Goal: Information Seeking & Learning: Learn about a topic

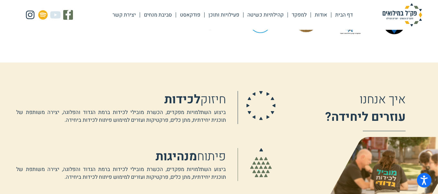
scroll to position [363, 0]
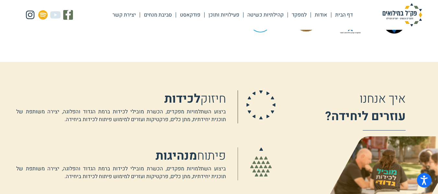
click at [222, 18] on link "פעילויות ותוכן" at bounding box center [224, 14] width 39 height 15
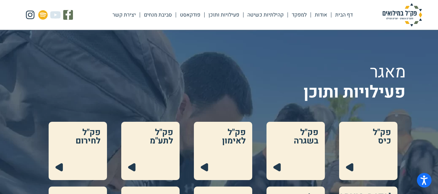
click at [155, 18] on link "סביבת מנחים" at bounding box center [158, 14] width 36 height 15
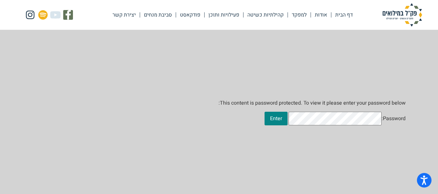
click at [138, 14] on link "יצירת קשר" at bounding box center [124, 14] width 31 height 15
click at [344, 15] on link "דף הבית" at bounding box center [344, 14] width 25 height 15
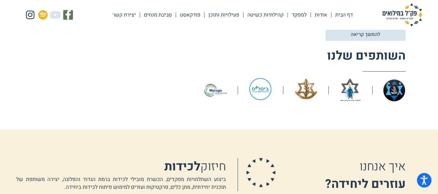
scroll to position [294, 0]
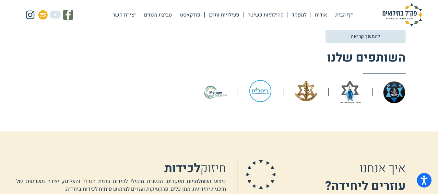
click at [261, 91] on img at bounding box center [261, 91] width 24 height 22
click at [305, 93] on img at bounding box center [306, 91] width 24 height 22
click at [371, 95] on div at bounding box center [372, 92] width 13 height 8
click at [352, 95] on img at bounding box center [350, 92] width 23 height 24
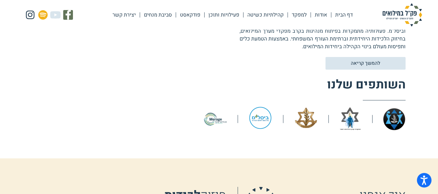
scroll to position [267, 0]
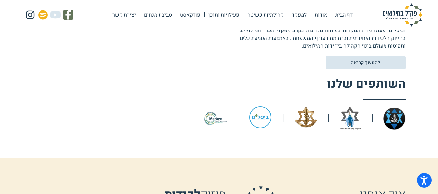
click at [261, 121] on img at bounding box center [261, 117] width 24 height 22
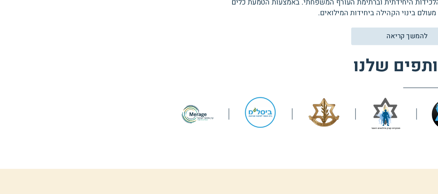
click at [280, 107] on div at bounding box center [304, 116] width 203 height 24
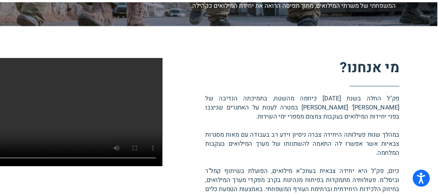
scroll to position [205, 0]
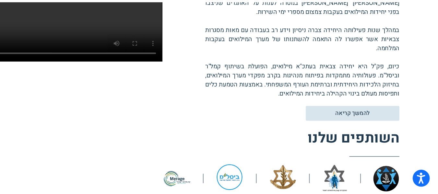
drag, startPoint x: 393, startPoint y: 135, endPoint x: 406, endPoint y: 95, distance: 41.2
click at [406, 95] on p "פק"ל החלה בשנת 2018 כיוזמה מהשטח, בתמיכתה הנדיבה של קרן מיראז' ישראל במטרה לענו…" at bounding box center [323, 65] width 166 height 93
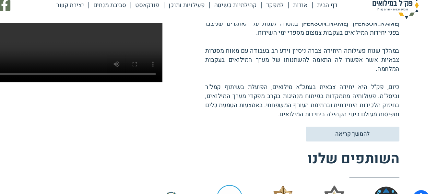
drag, startPoint x: 301, startPoint y: 108, endPoint x: 393, endPoint y: 42, distance: 112.7
click at [393, 42] on p "פק"ל החלה בשנת 2018 כיוזמה מהשטח, בתמיכתה הנדיבה של קרן מיראז' ישראל במטרה לענו…" at bounding box center [323, 65] width 166 height 93
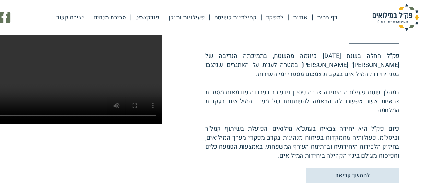
scroll to position [179, 0]
drag, startPoint x: 408, startPoint y: 48, endPoint x: 282, endPoint y: 134, distance: 152.7
click at [282, 134] on div "מי אנחנו? פק"ל החלה בשנת 2018 כיוזמה מהשטח, בתמיכתה הנדיבה של קרן מיראז' ישראל …" at bounding box center [219, 116] width 438 height 260
copy p "פק"ל החלה בשנת 2018 כיוזמה מהשטח, בתמיכתה הנדיבה של קרן מיראז' ישראל במטרה לענו…"
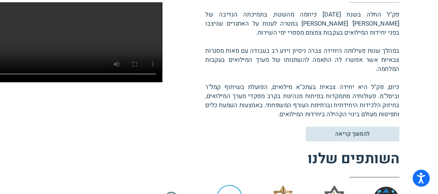
scroll to position [191, 0]
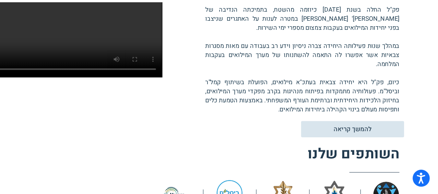
click at [355, 140] on span "להמשך קריאה" at bounding box center [365, 139] width 32 height 6
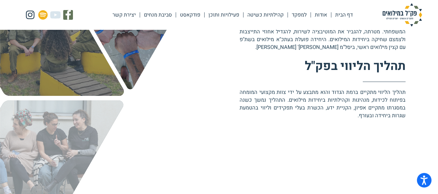
scroll to position [295, 0]
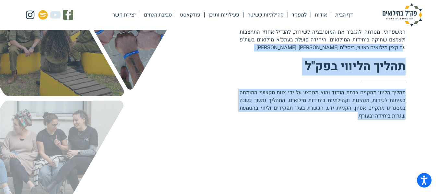
drag, startPoint x: 353, startPoint y: 119, endPoint x: 401, endPoint y: 51, distance: 83.9
click at [401, 51] on div "הסיפור שלנו פק"ל במילואים- מתמקדת בחיזוק מערך המילואים, באמצעות פיתוח והטמעה של…" at bounding box center [304, 98] width 203 height 232
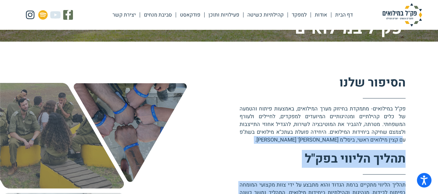
scroll to position [228, 0]
